Goal: Task Accomplishment & Management: Manage account settings

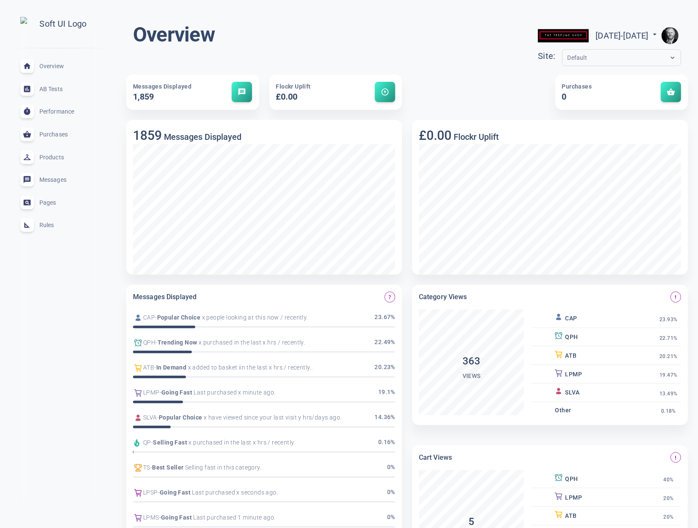
click at [46, 225] on span "Rules" at bounding box center [69, 225] width 61 height 0
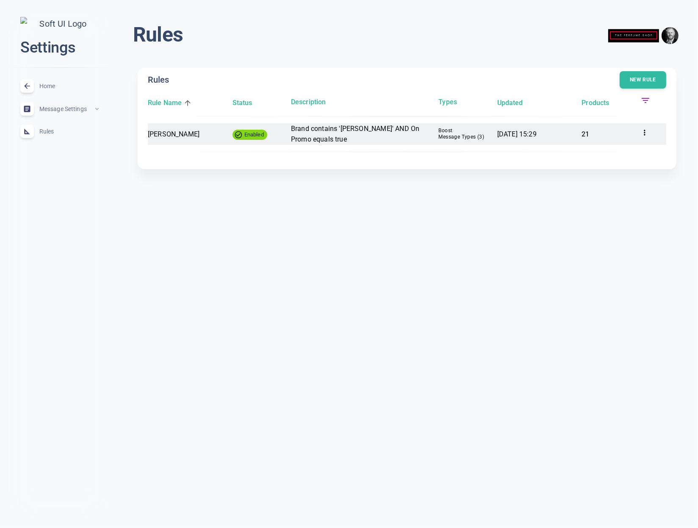
click at [336, 137] on p "Brand contains '[PERSON_NAME]' AND On Promo equals true" at bounding box center [361, 134] width 141 height 22
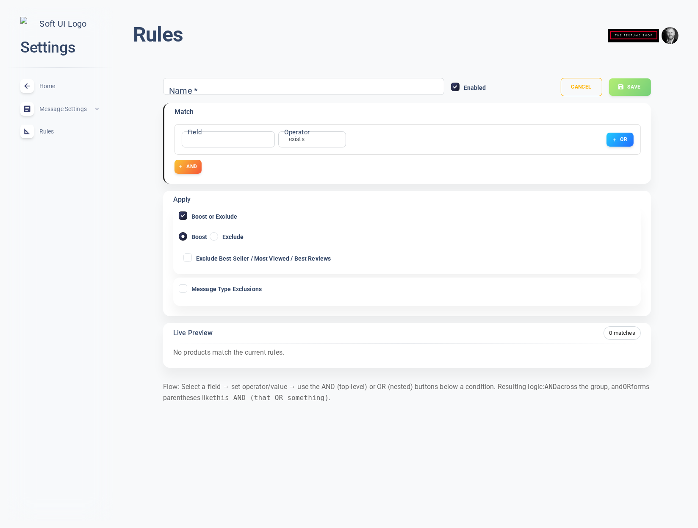
type input "[PERSON_NAME]"
checkbox input "true"
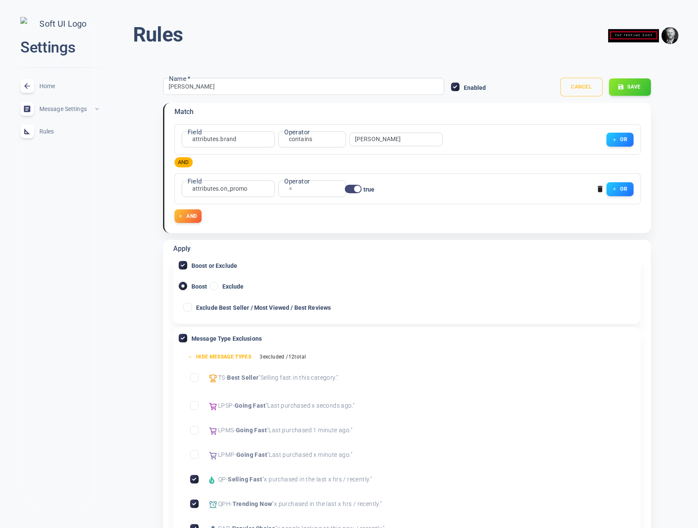
click at [568, 87] on button "Cancel" at bounding box center [582, 87] width 42 height 19
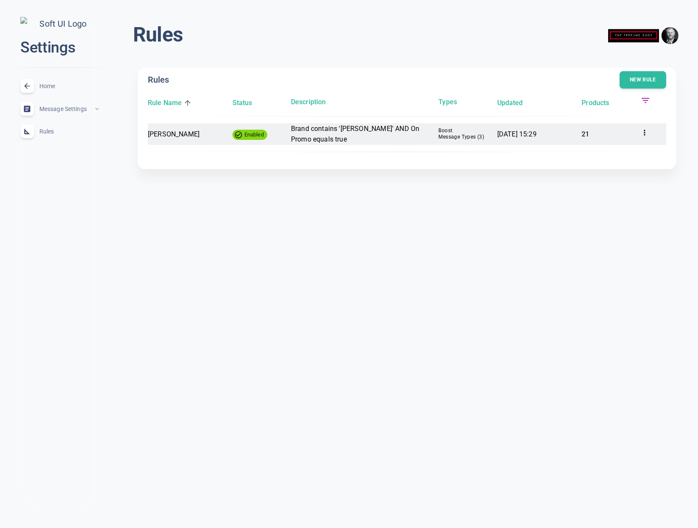
click at [645, 133] on icon at bounding box center [644, 133] width 1 height 6
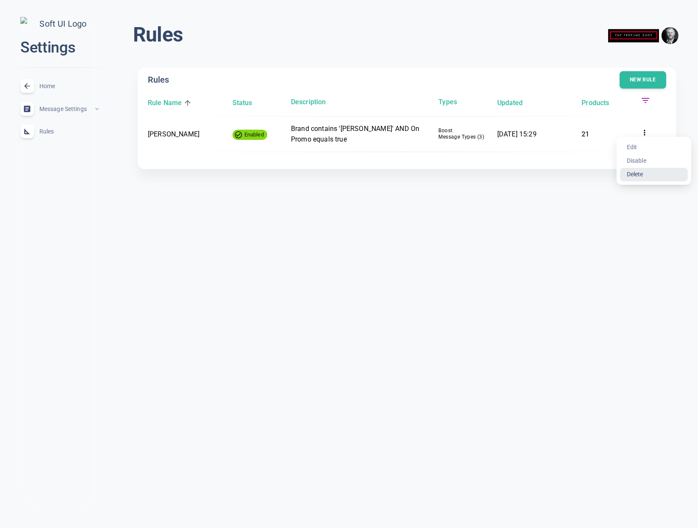
click at [642, 175] on li "Delete" at bounding box center [654, 175] width 68 height 14
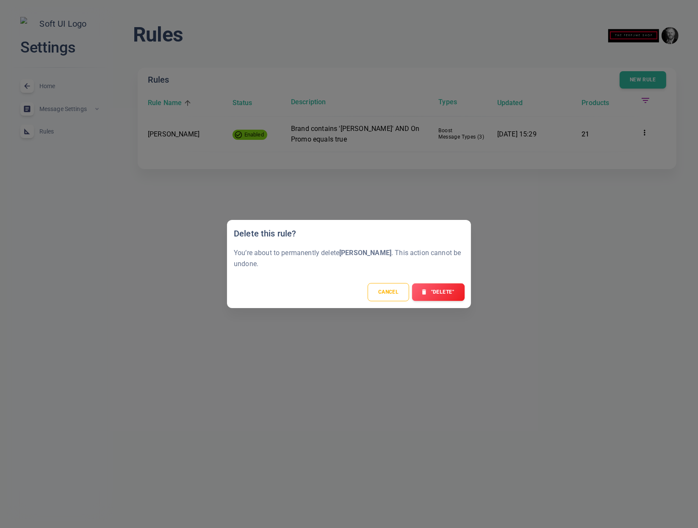
click at [431, 292] on button ""Delete"" at bounding box center [438, 292] width 53 height 18
